Goal: Information Seeking & Learning: Learn about a topic

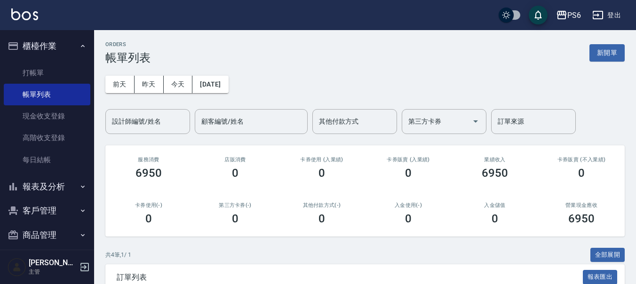
click at [71, 190] on button "報表及分析" at bounding box center [47, 187] width 87 height 24
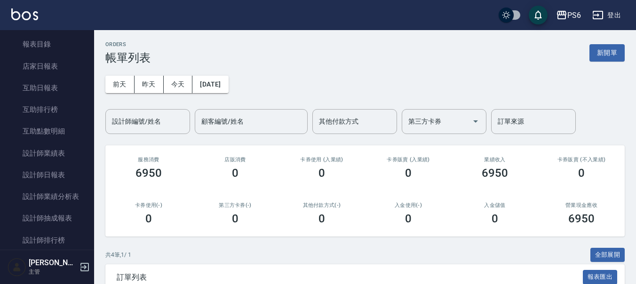
scroll to position [235, 0]
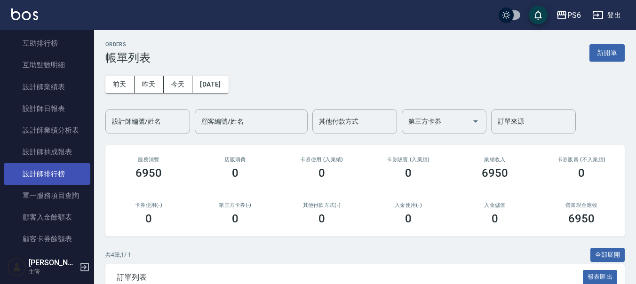
click at [63, 169] on link "設計師排行榜" at bounding box center [47, 174] width 87 height 22
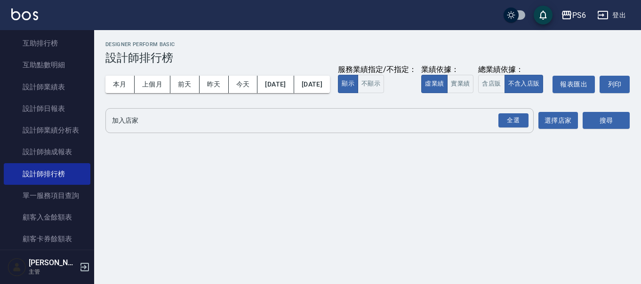
click at [224, 133] on div "全選 加入店家" at bounding box center [319, 120] width 428 height 25
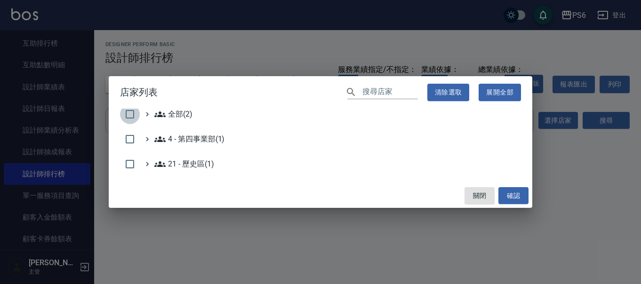
click at [136, 120] on input "checkbox" at bounding box center [130, 114] width 20 height 20
checkbox input "true"
drag, startPoint x: 514, startPoint y: 200, endPoint x: 561, endPoint y: 185, distance: 50.0
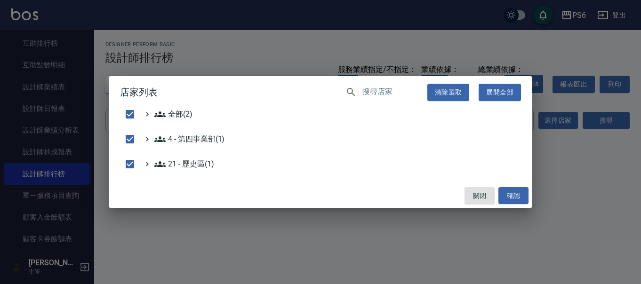
click at [514, 200] on button "確認" at bounding box center [513, 195] width 30 height 17
checkbox input "false"
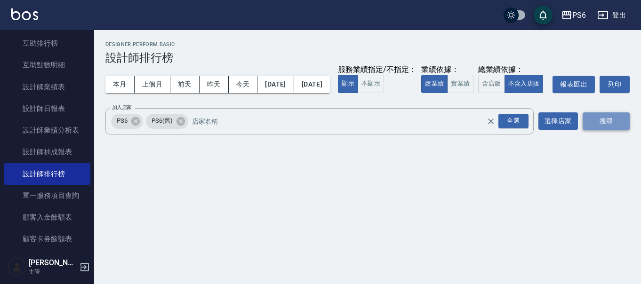
click at [621, 130] on button "搜尋" at bounding box center [606, 120] width 47 height 17
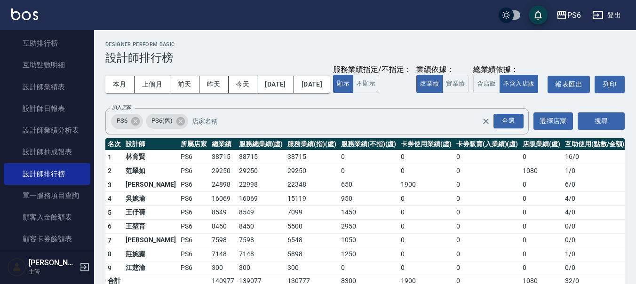
scroll to position [33, 0]
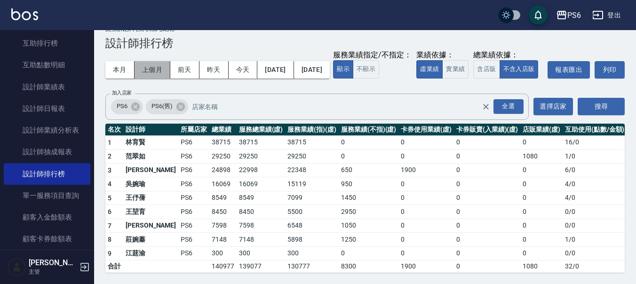
click at [157, 61] on button "上個月" at bounding box center [153, 69] width 36 height 17
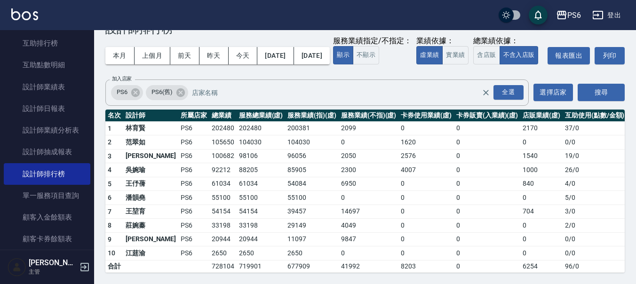
scroll to position [47, 0]
drag, startPoint x: 124, startPoint y: 34, endPoint x: 123, endPoint y: 26, distance: 8.5
click at [124, 26] on div "PS6 登出 櫃檯作業 打帳單 帳單列表 現金收支登錄 高階收支登錄 每日結帳 報表及分析 報表目錄 店家日報表 互助日報表 互助排行榜 互助點數明細 設計師…" at bounding box center [318, 127] width 636 height 313
click at [120, 47] on button "本月" at bounding box center [119, 55] width 29 height 17
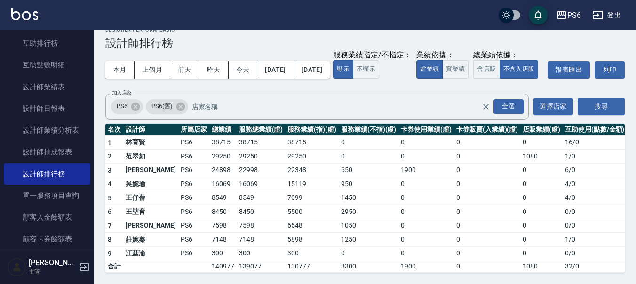
scroll to position [33, 0]
